Goal: Transaction & Acquisition: Purchase product/service

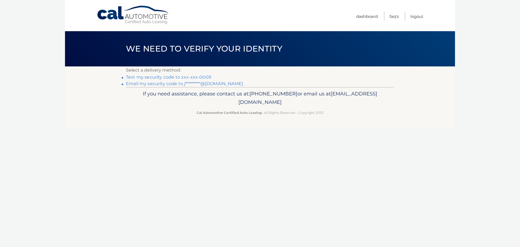
click at [155, 76] on link "Text my security code to xxx-xxx-0009" at bounding box center [168, 76] width 85 height 5
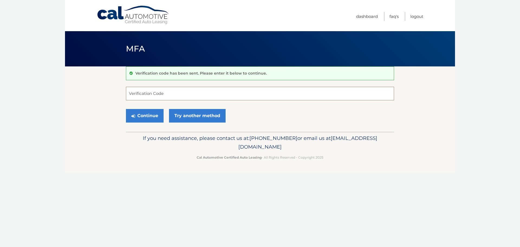
click at [154, 94] on input "Verification Code" at bounding box center [260, 94] width 268 height 14
type input "496061"
click at [152, 114] on button "Continue" at bounding box center [145, 116] width 38 height 14
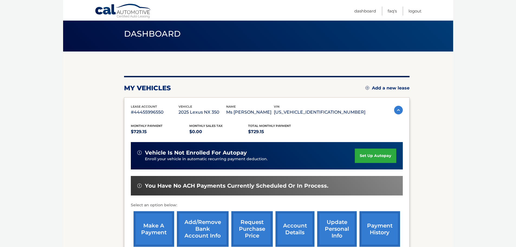
scroll to position [54, 0]
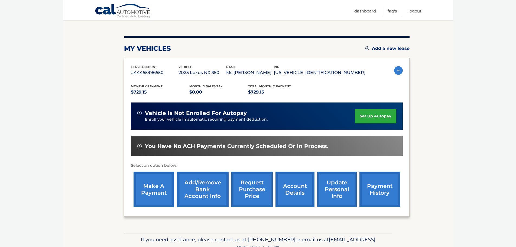
click at [145, 186] on link "make a payment" at bounding box center [154, 188] width 41 height 35
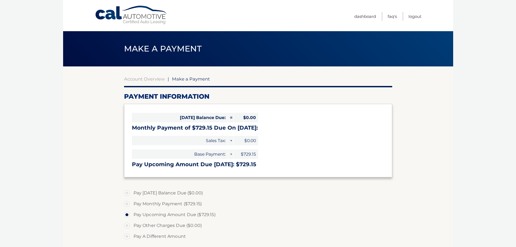
select select "MTNkODJjZGQtZjIxMy00NWYzLWJjZWQtYTkxYTZiNGNmZjIy"
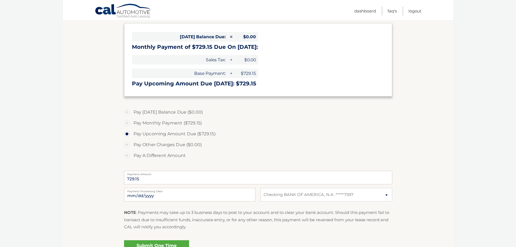
scroll to position [81, 0]
click at [125, 123] on label "Pay Monthly Payment ($729.15)" at bounding box center [258, 122] width 268 height 11
click at [126, 123] on input "Pay Monthly Payment ($729.15)" at bounding box center [128, 121] width 5 height 9
radio input "true"
click at [156, 197] on input "2025-10-08" at bounding box center [189, 194] width 131 height 14
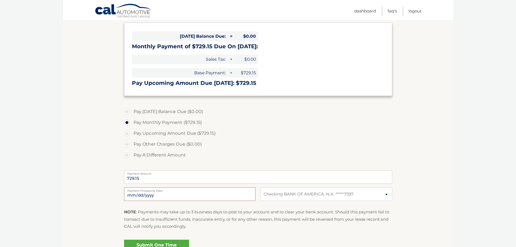
type input "2025-10-09"
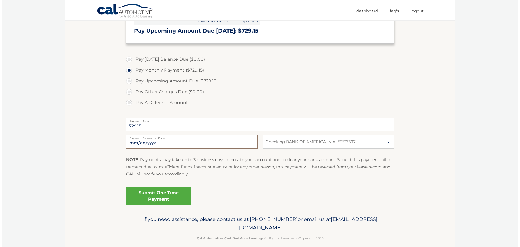
scroll to position [135, 0]
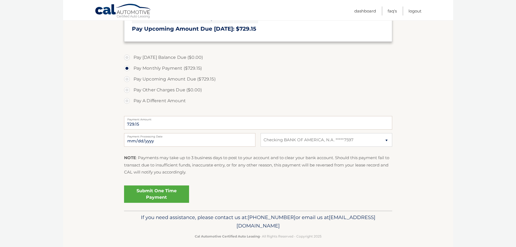
click at [168, 196] on link "Submit One Time Payment" at bounding box center [156, 193] width 65 height 17
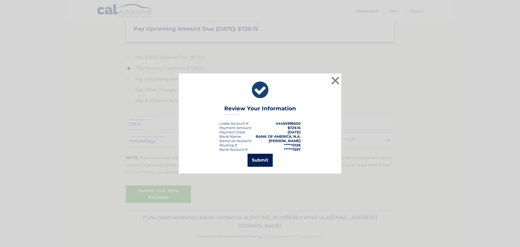
click at [255, 161] on button "Submit" at bounding box center [260, 160] width 25 height 13
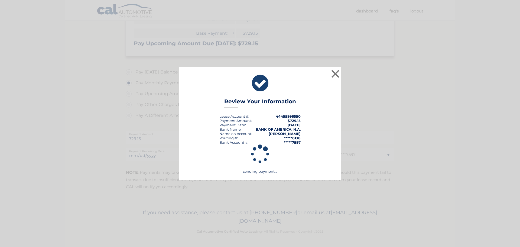
scroll to position [121, 0]
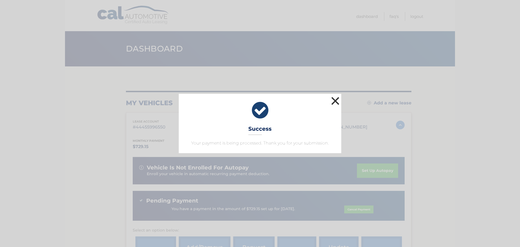
click at [332, 99] on button "×" at bounding box center [335, 100] width 11 height 11
